Goal: Task Accomplishment & Management: Manage account settings

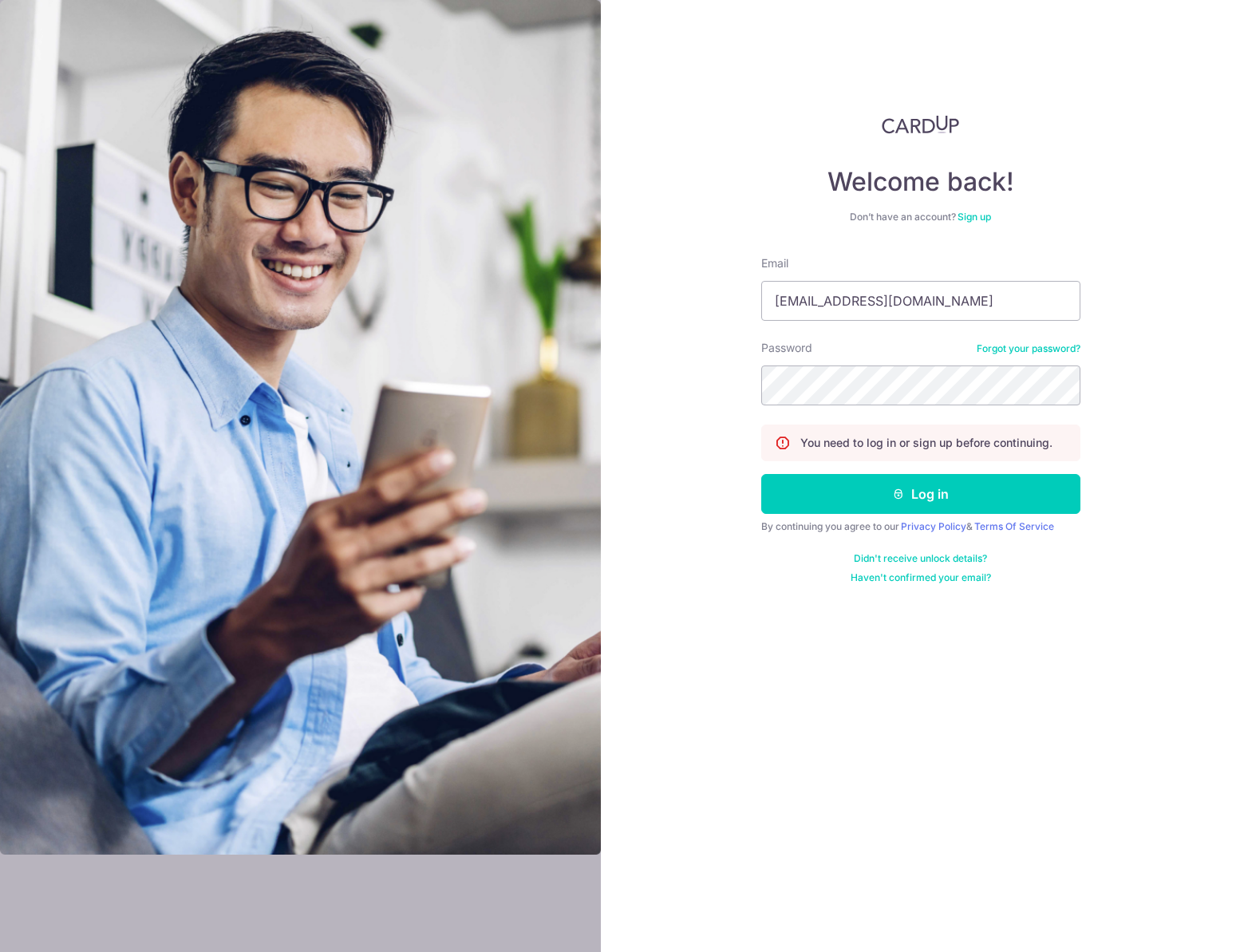
click at [761, 321] on div at bounding box center [761, 321] width 0 height 0
type input "[EMAIL_ADDRESS][DOMAIN_NAME]"
click at [893, 486] on button "Log in" at bounding box center [921, 493] width 319 height 40
